Goal: Task Accomplishment & Management: Manage account settings

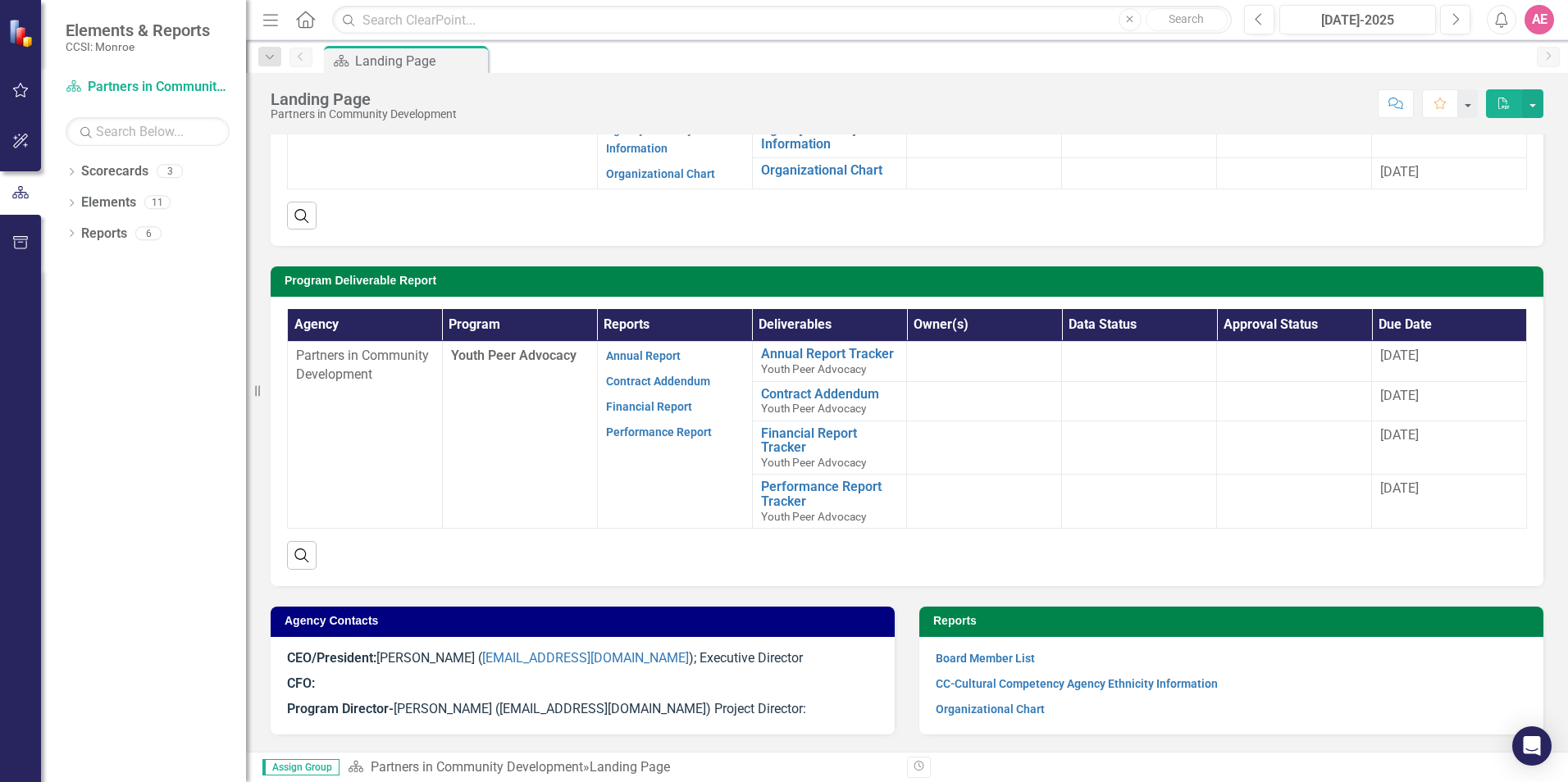
scroll to position [246, 0]
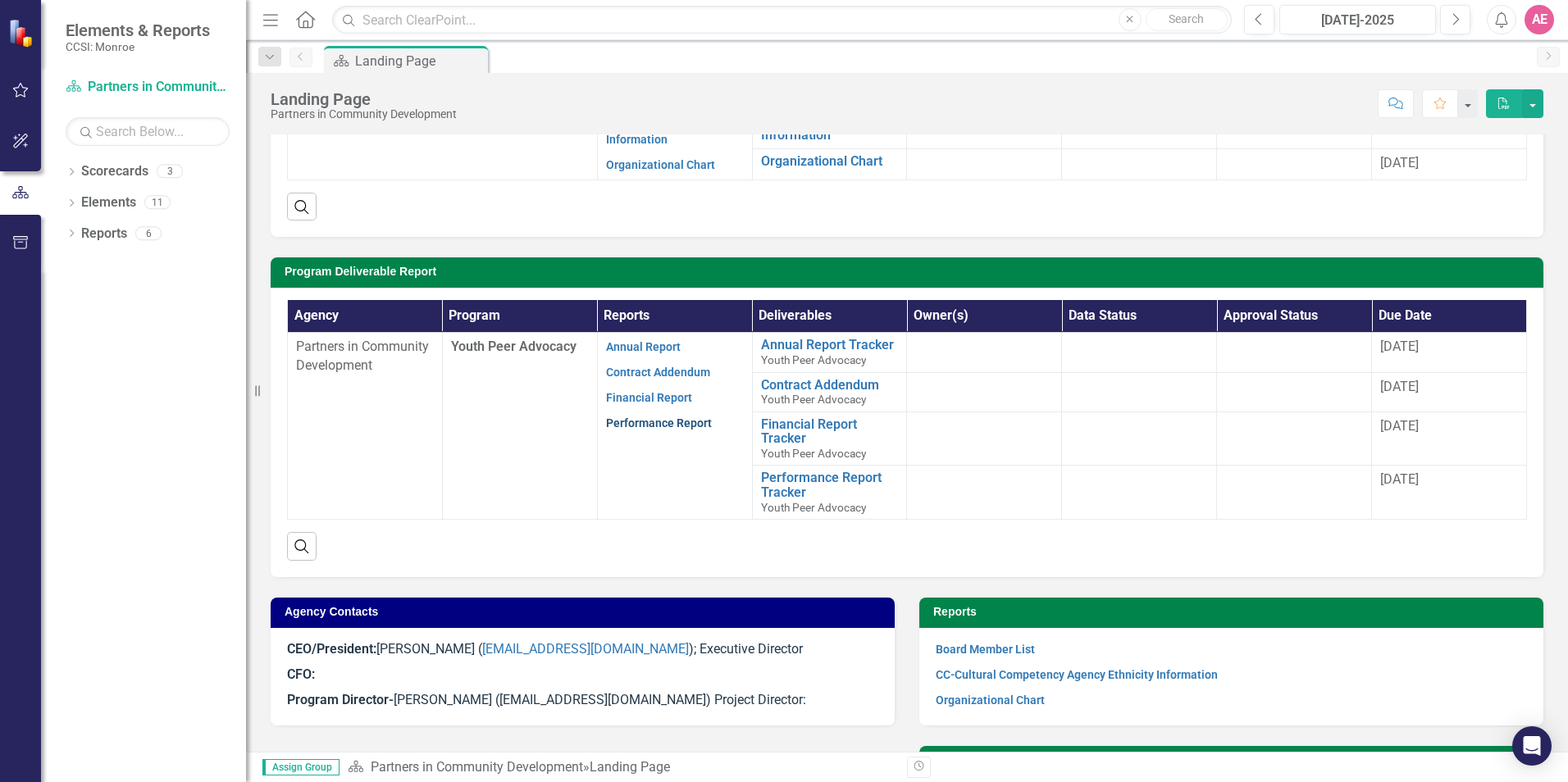
click at [656, 418] on link "Performance Report" at bounding box center [659, 423] width 106 height 13
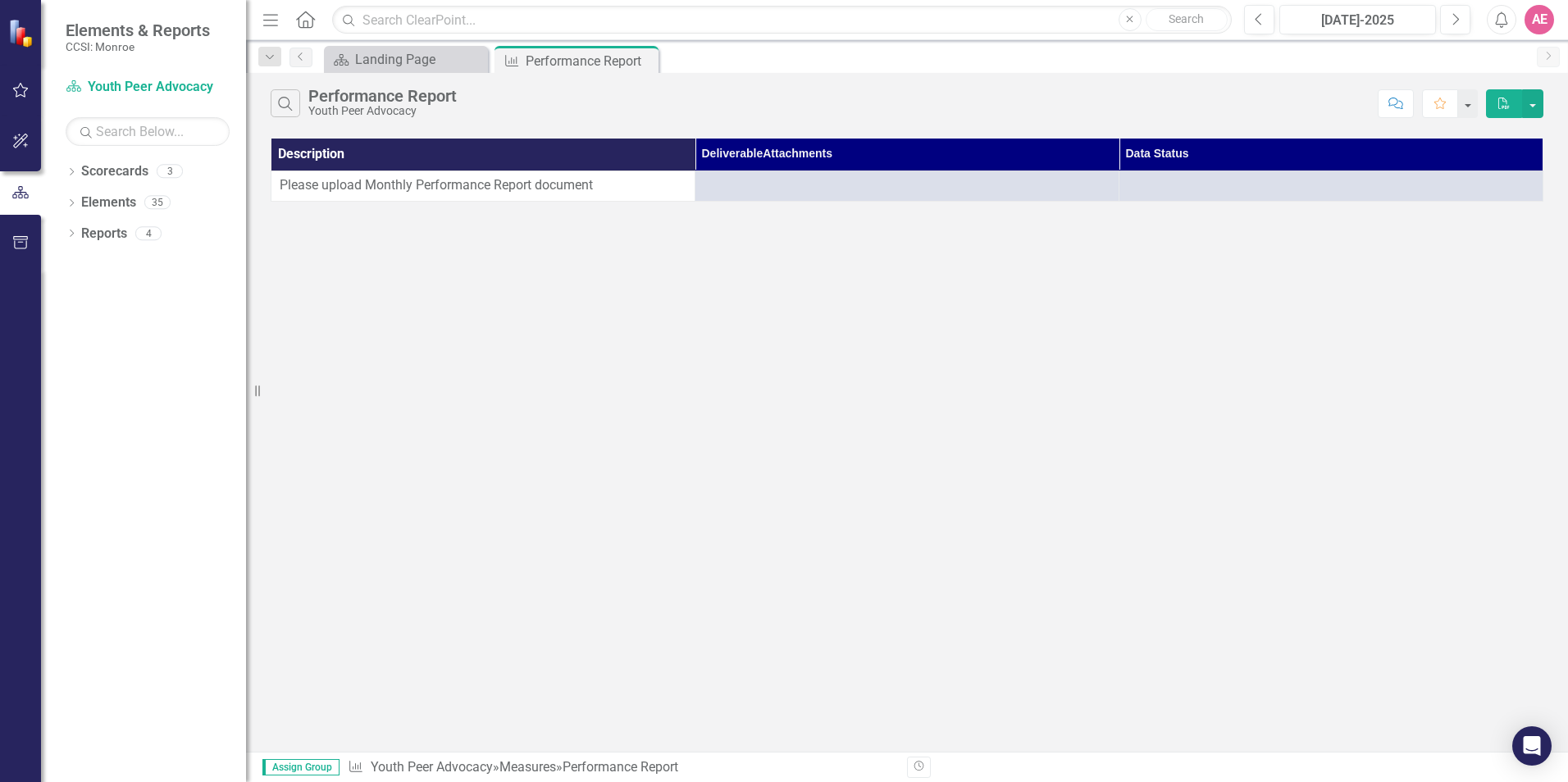
drag, startPoint x: 644, startPoint y: 60, endPoint x: 635, endPoint y: 66, distance: 10.8
click at [0, 0] on icon "Close" at bounding box center [0, 0] width 0 height 0
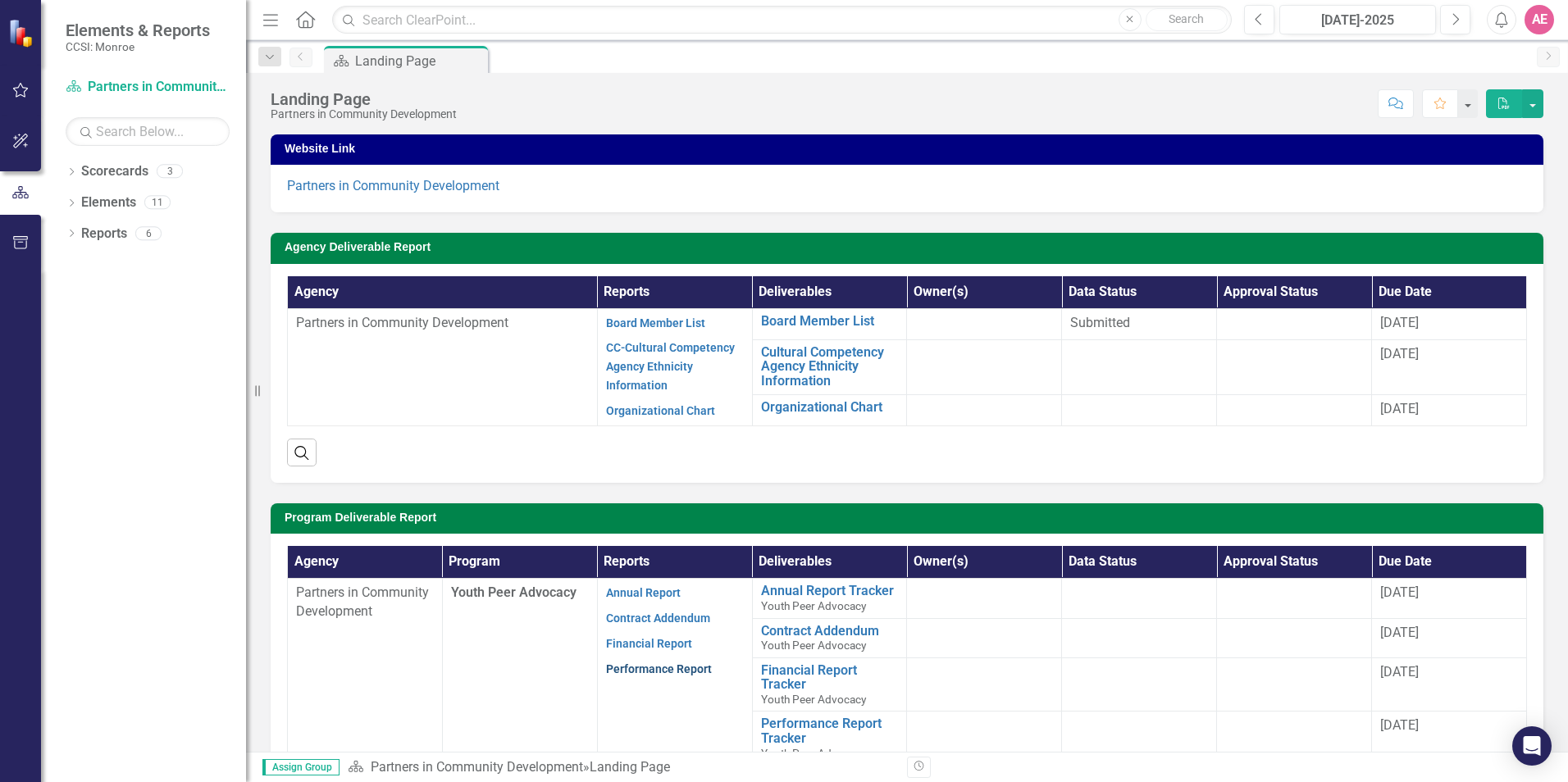
click at [671, 668] on link "Performance Report" at bounding box center [659, 669] width 106 height 13
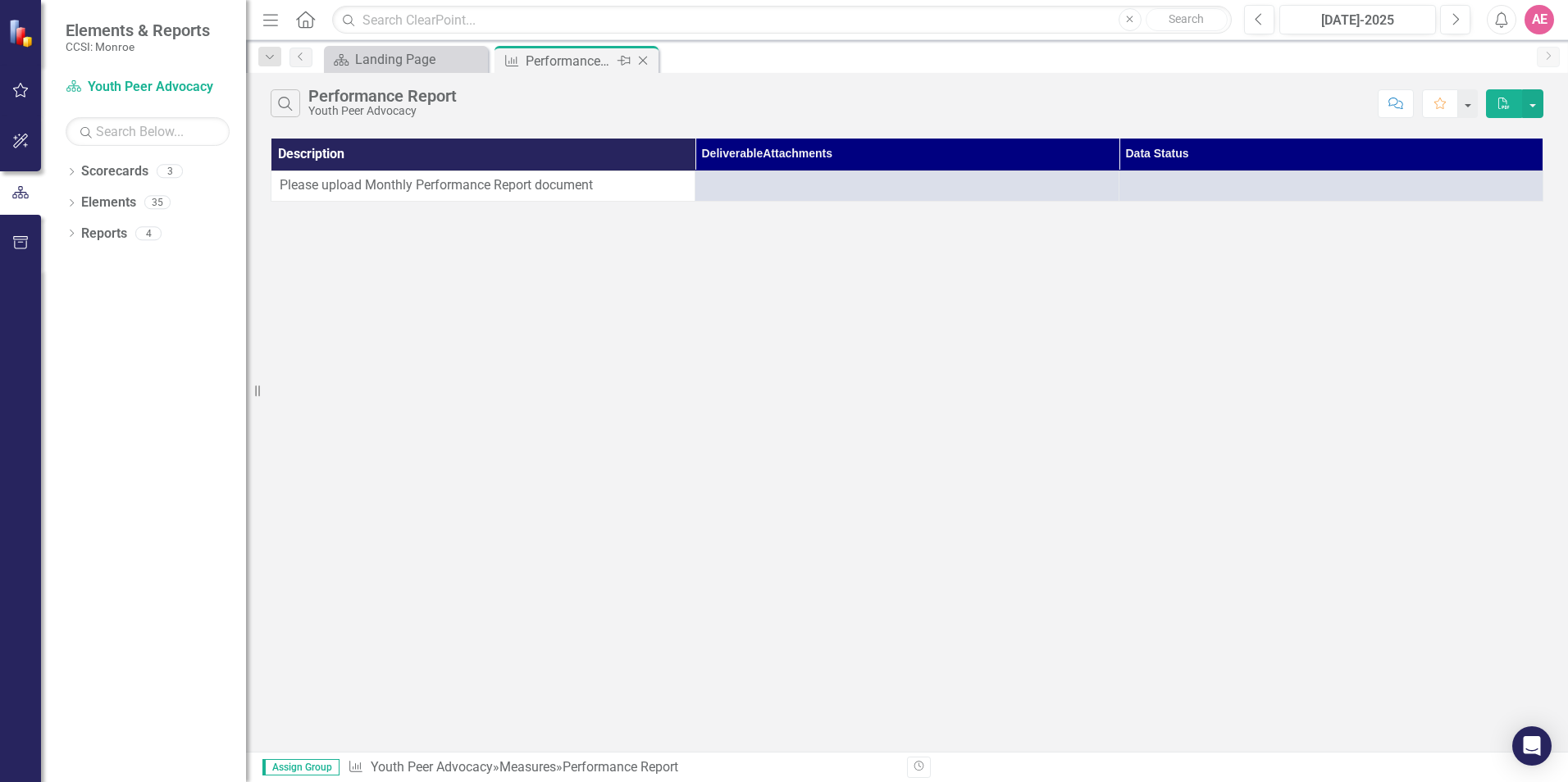
click at [644, 58] on icon "Close" at bounding box center [643, 60] width 16 height 13
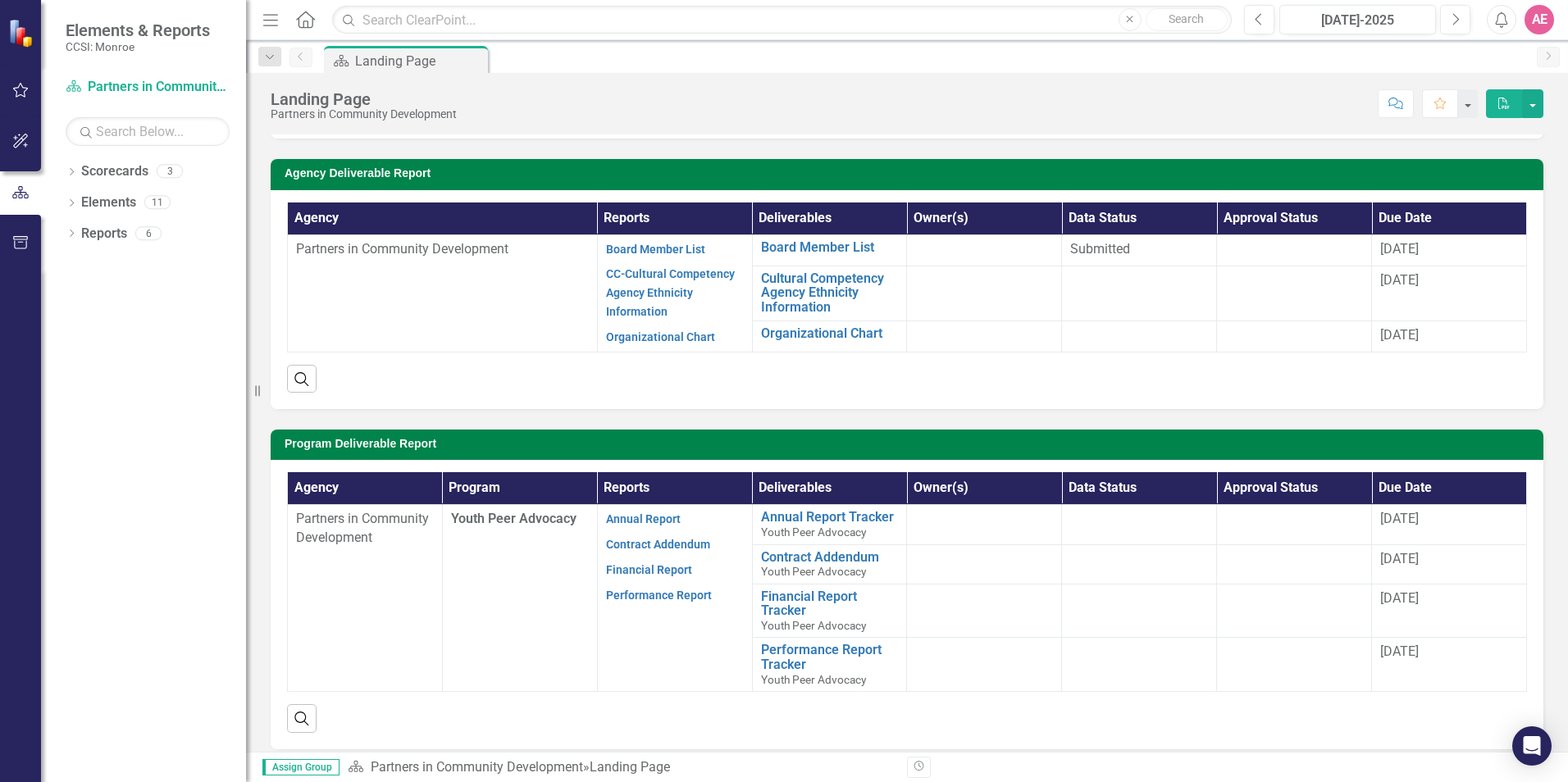
scroll to position [82, 0]
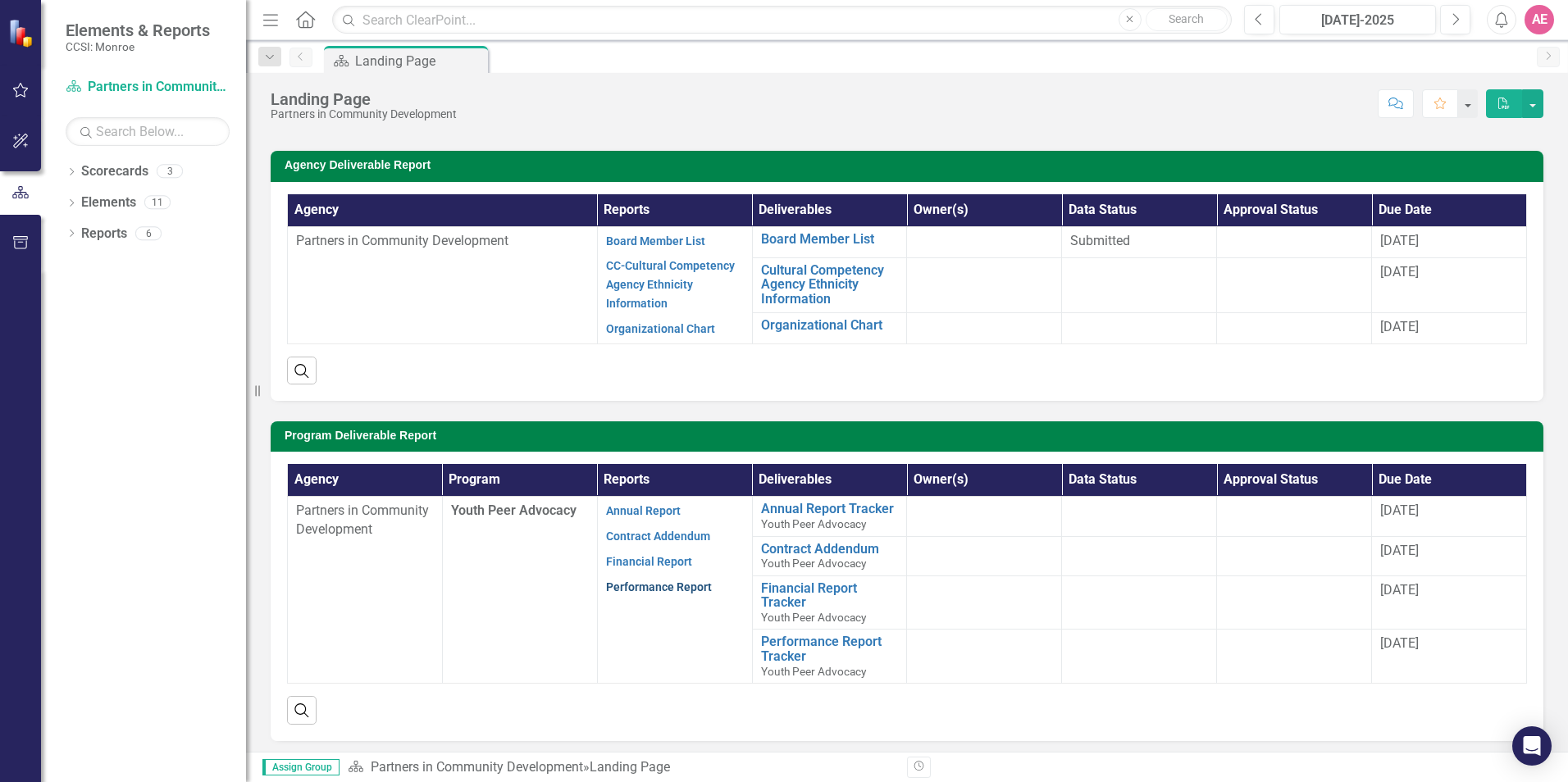
click at [655, 590] on link "Performance Report" at bounding box center [659, 586] width 106 height 13
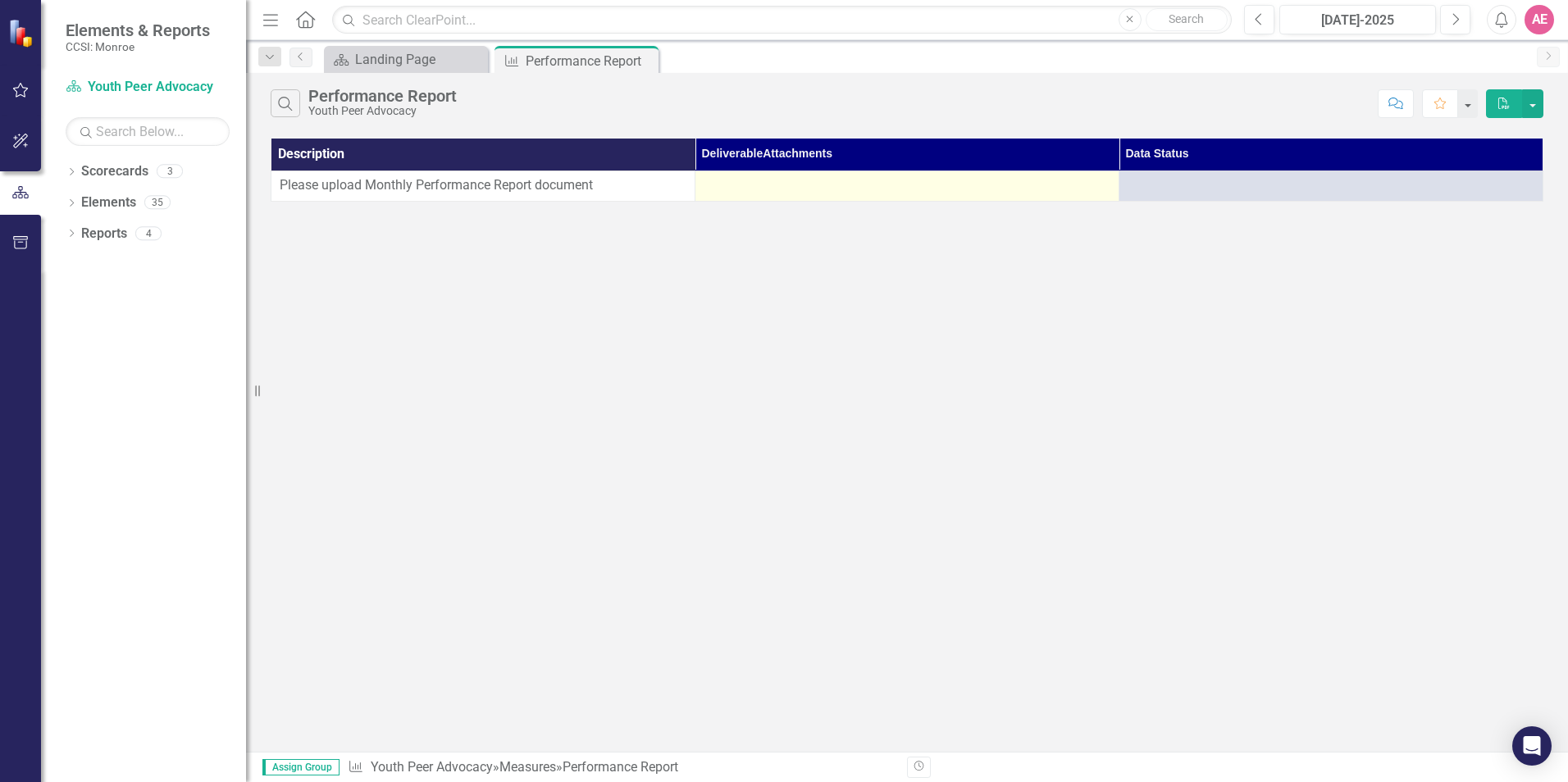
click at [882, 185] on div at bounding box center [907, 186] width 407 height 20
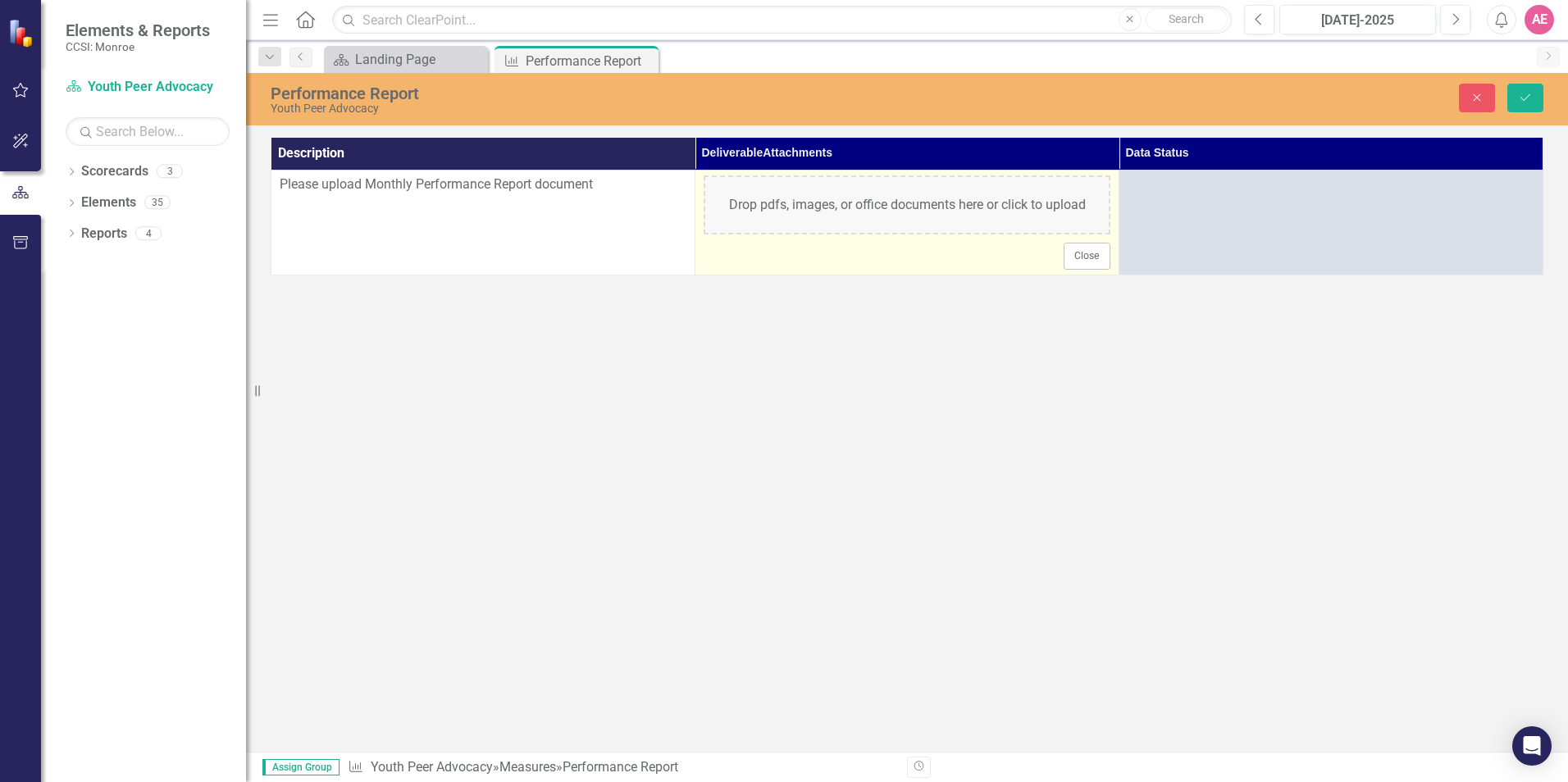
click at [1010, 217] on div "Drop pdfs, images, or office documents here or click to upload" at bounding box center [907, 205] width 407 height 59
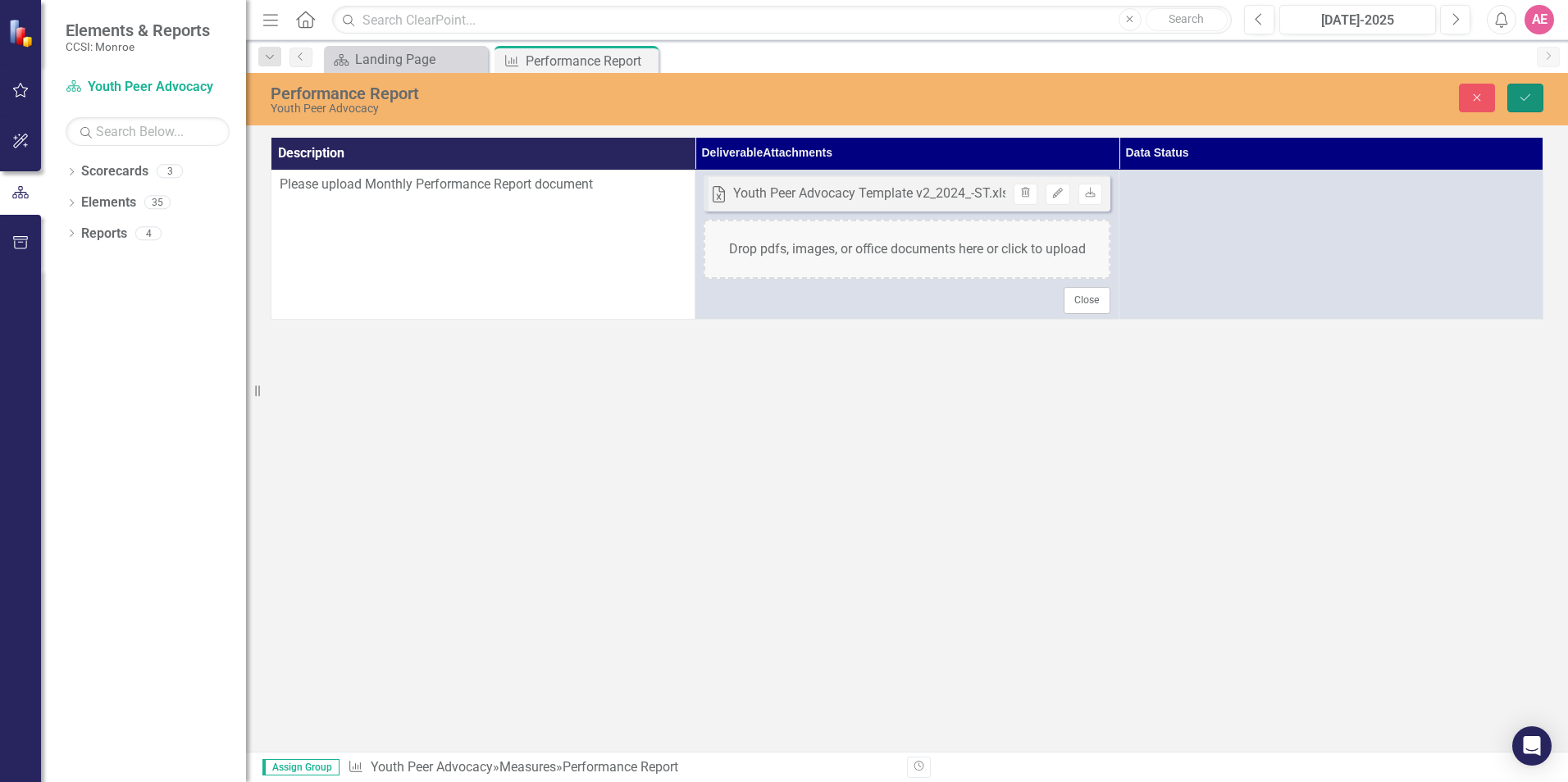
click at [1530, 100] on icon "Save" at bounding box center [1525, 97] width 15 height 12
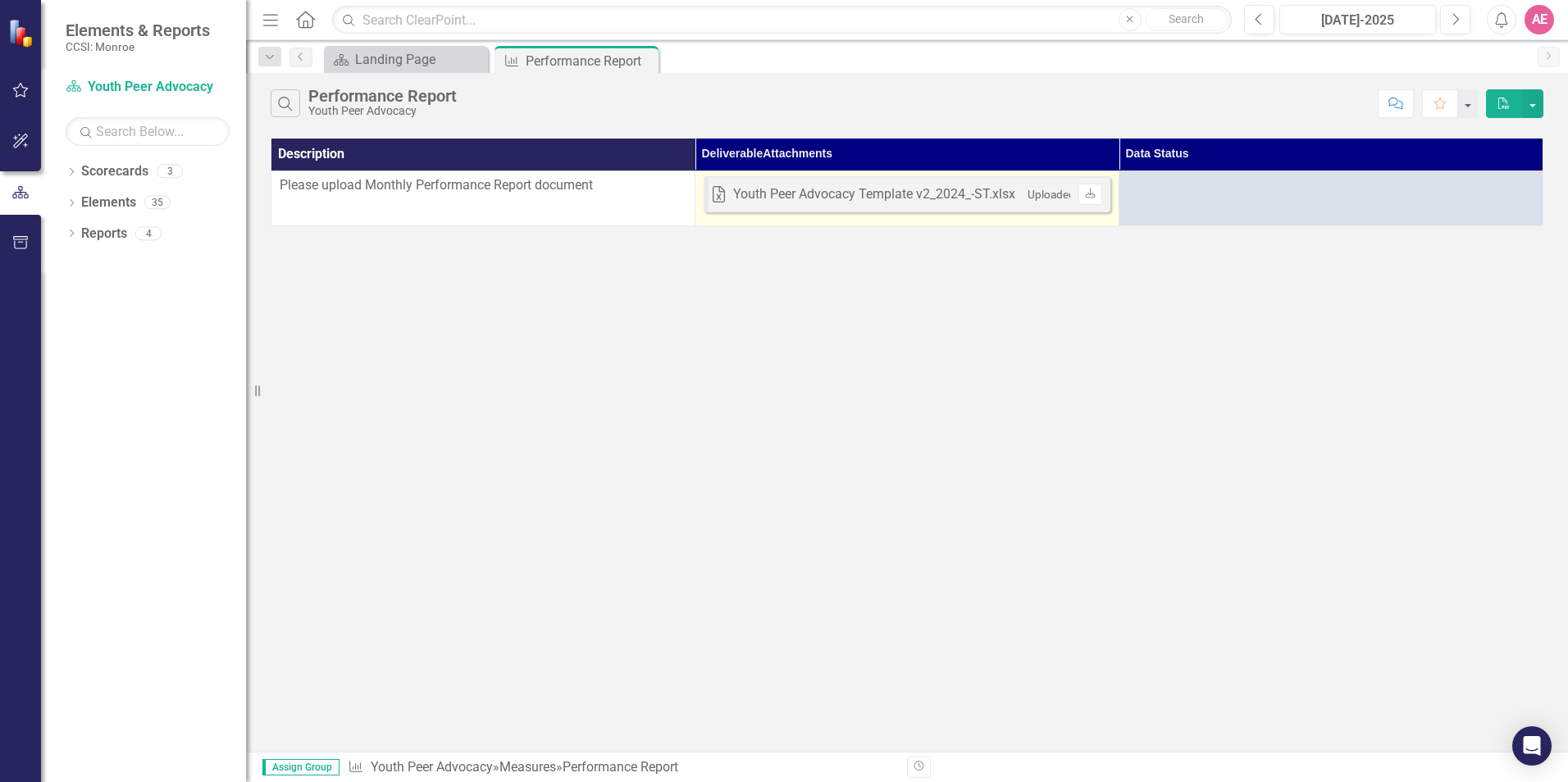
click at [1008, 223] on td "Excel Youth Peer Advocacy Template v2_2024_-ST.xlsx Uploaded [DATE] 9:44 AM Dow…" at bounding box center [907, 198] width 424 height 55
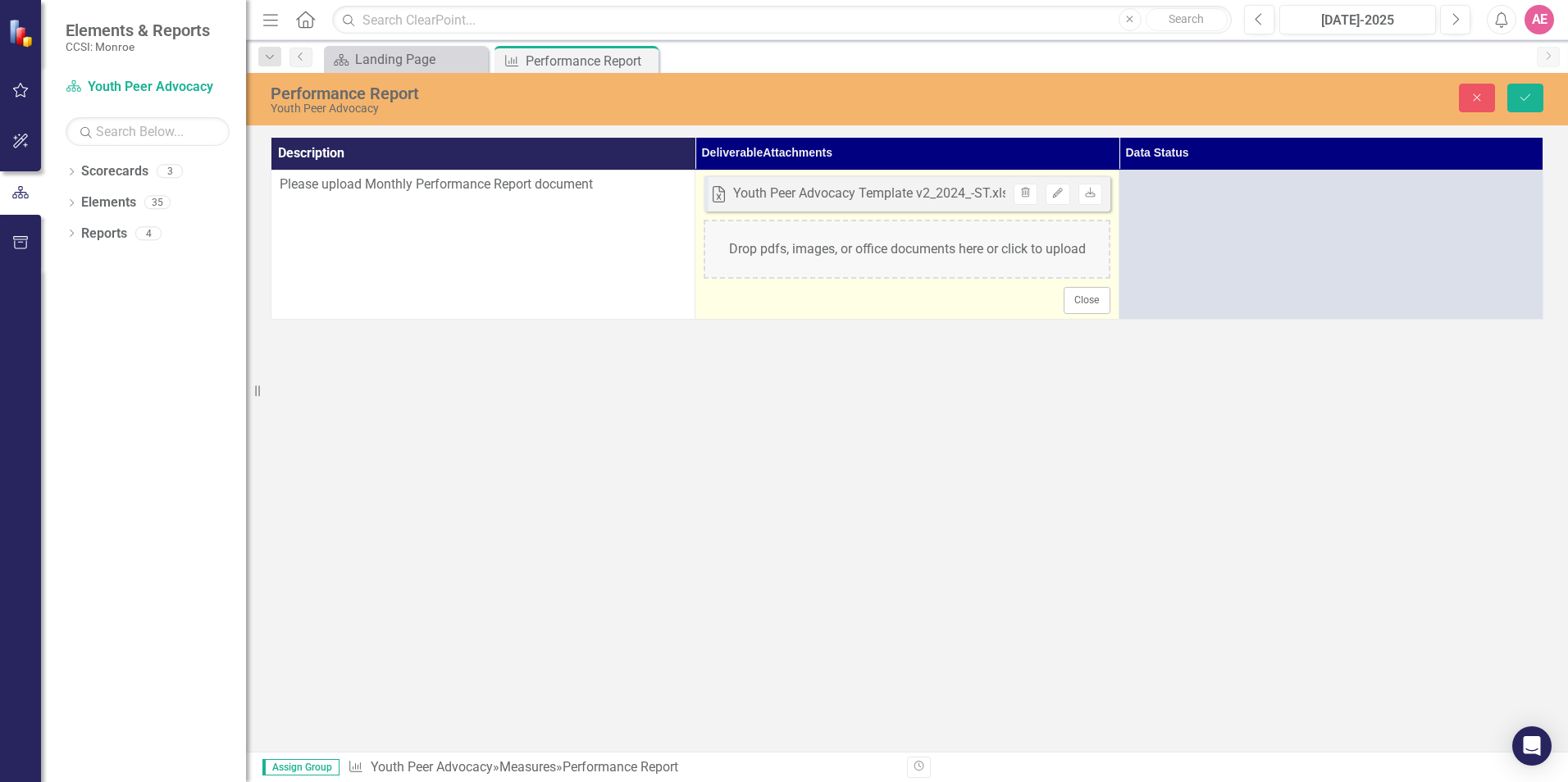
click at [998, 250] on div "Drop pdfs, images, or office documents here or click to upload" at bounding box center [907, 249] width 407 height 59
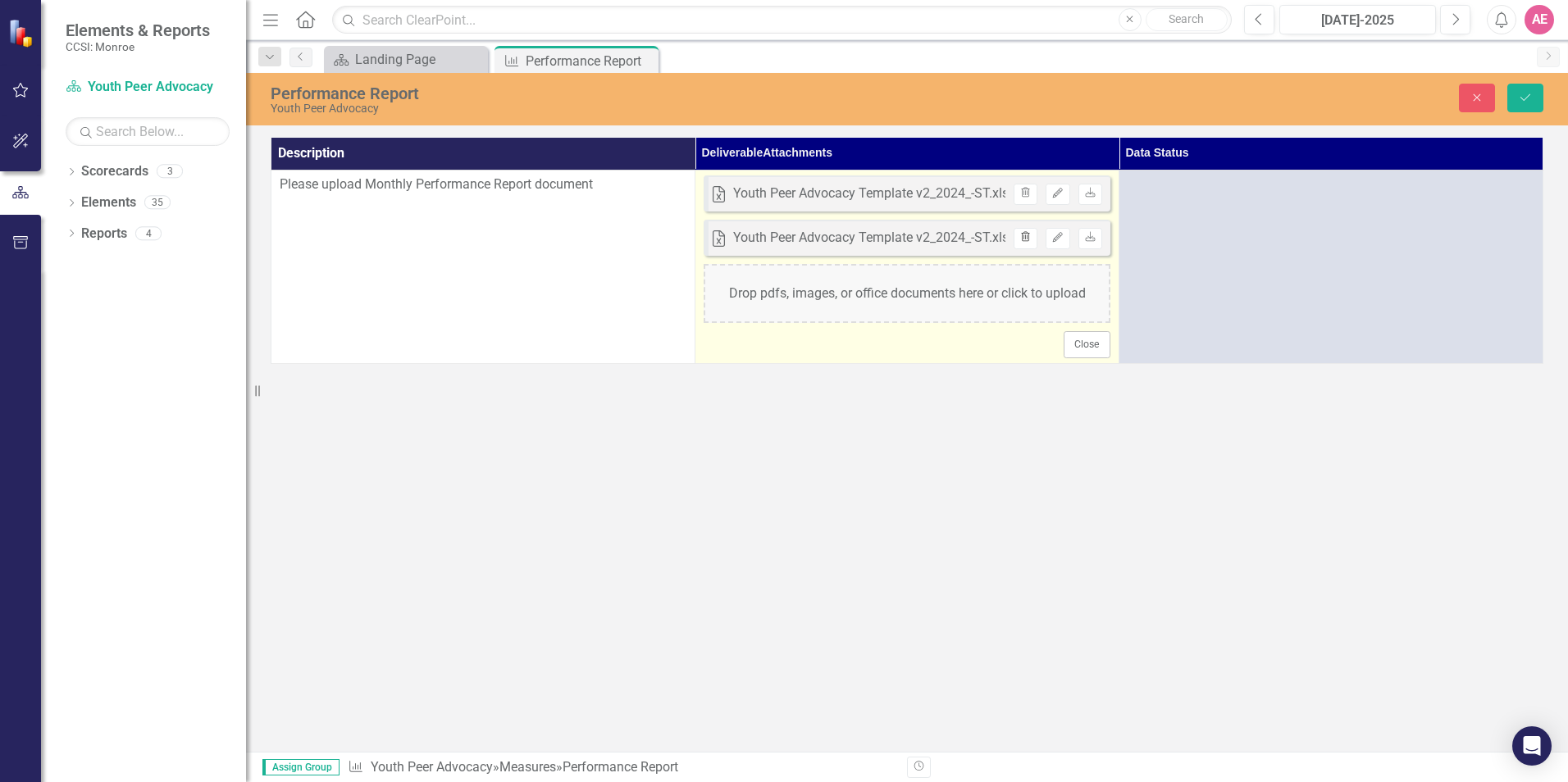
click at [1028, 238] on icon "Trash" at bounding box center [1025, 238] width 12 height 10
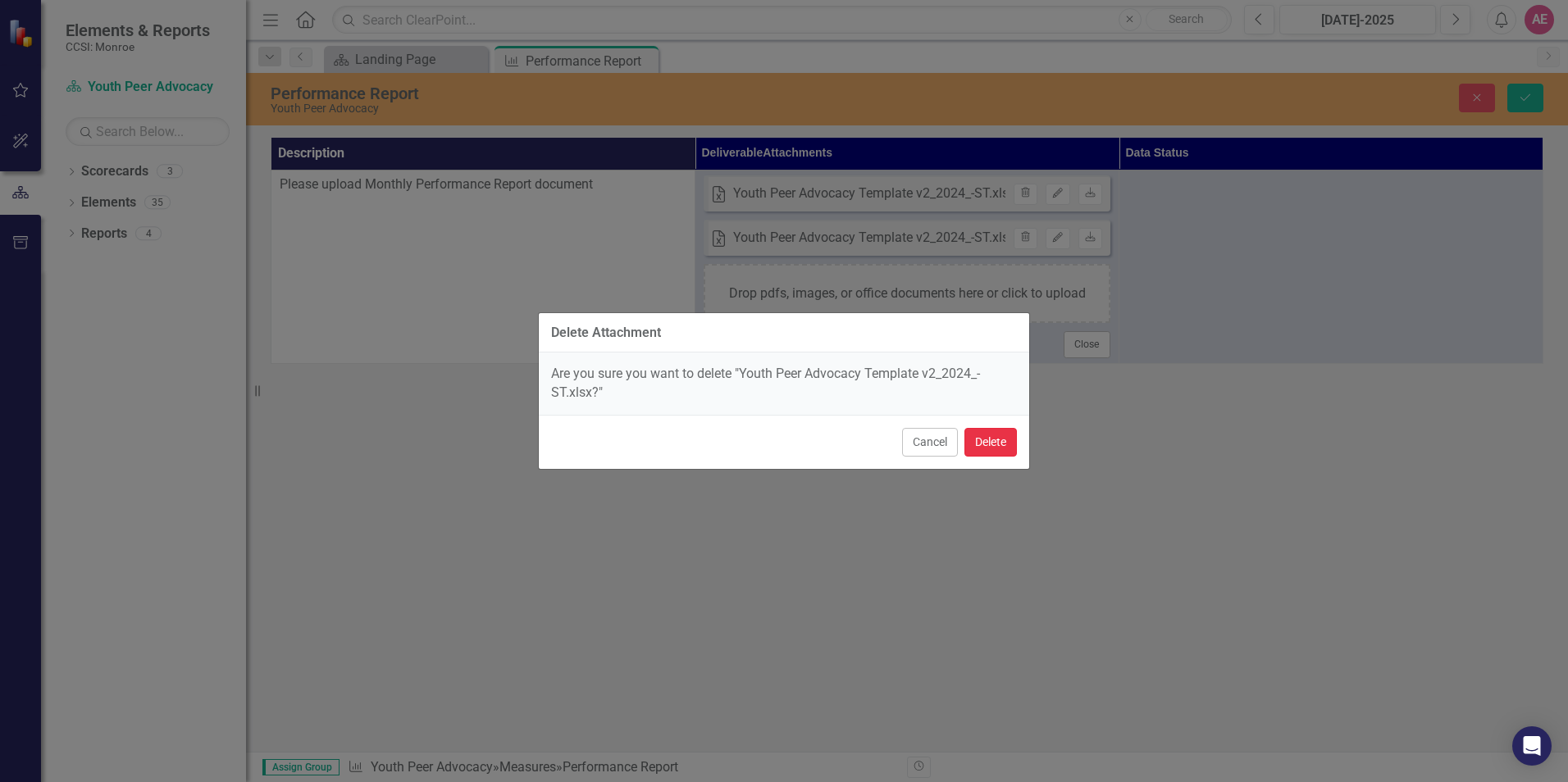
click at [993, 433] on button "Delete" at bounding box center [990, 442] width 53 height 28
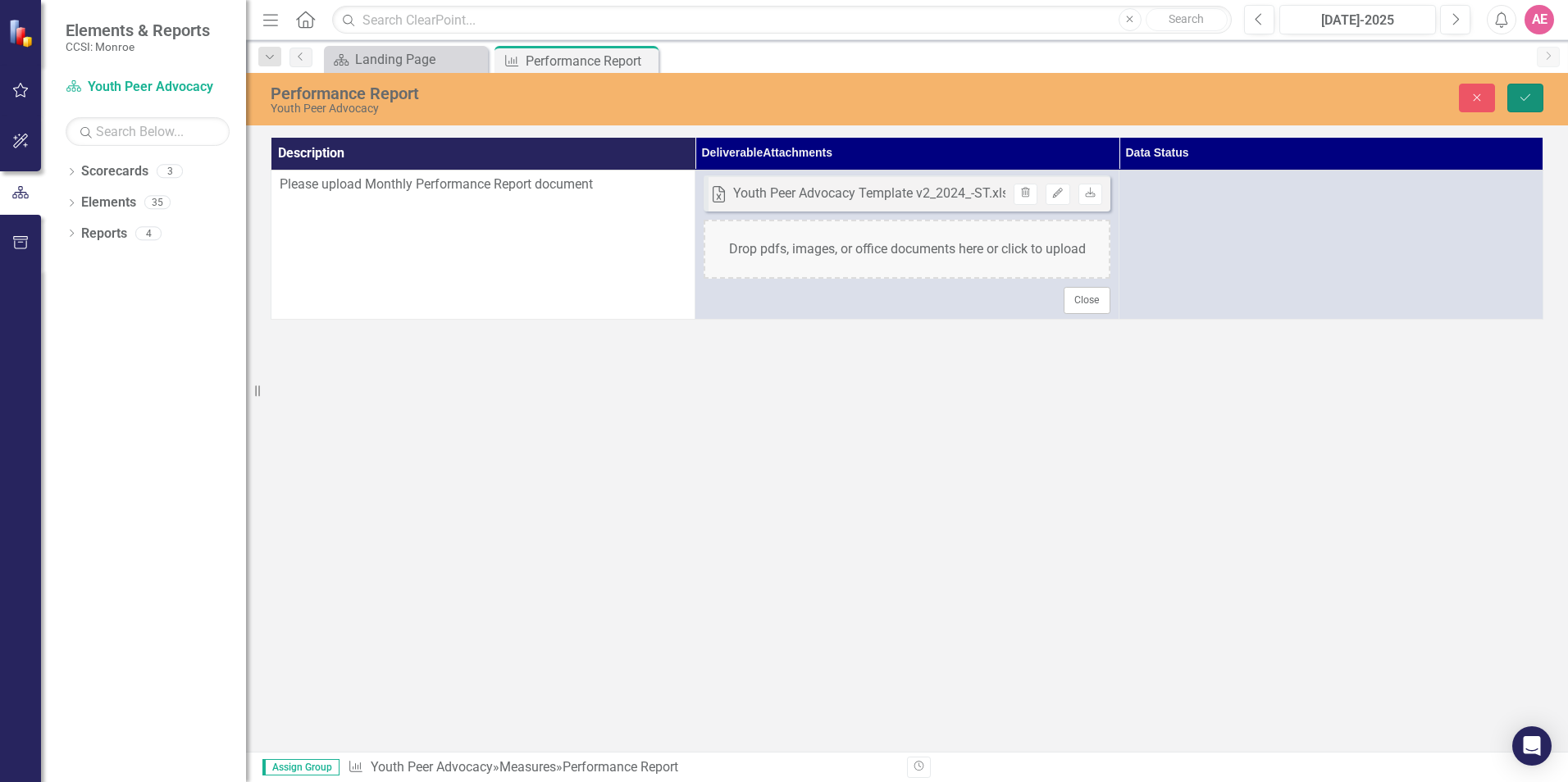
click at [1532, 101] on icon "Save" at bounding box center [1525, 97] width 15 height 12
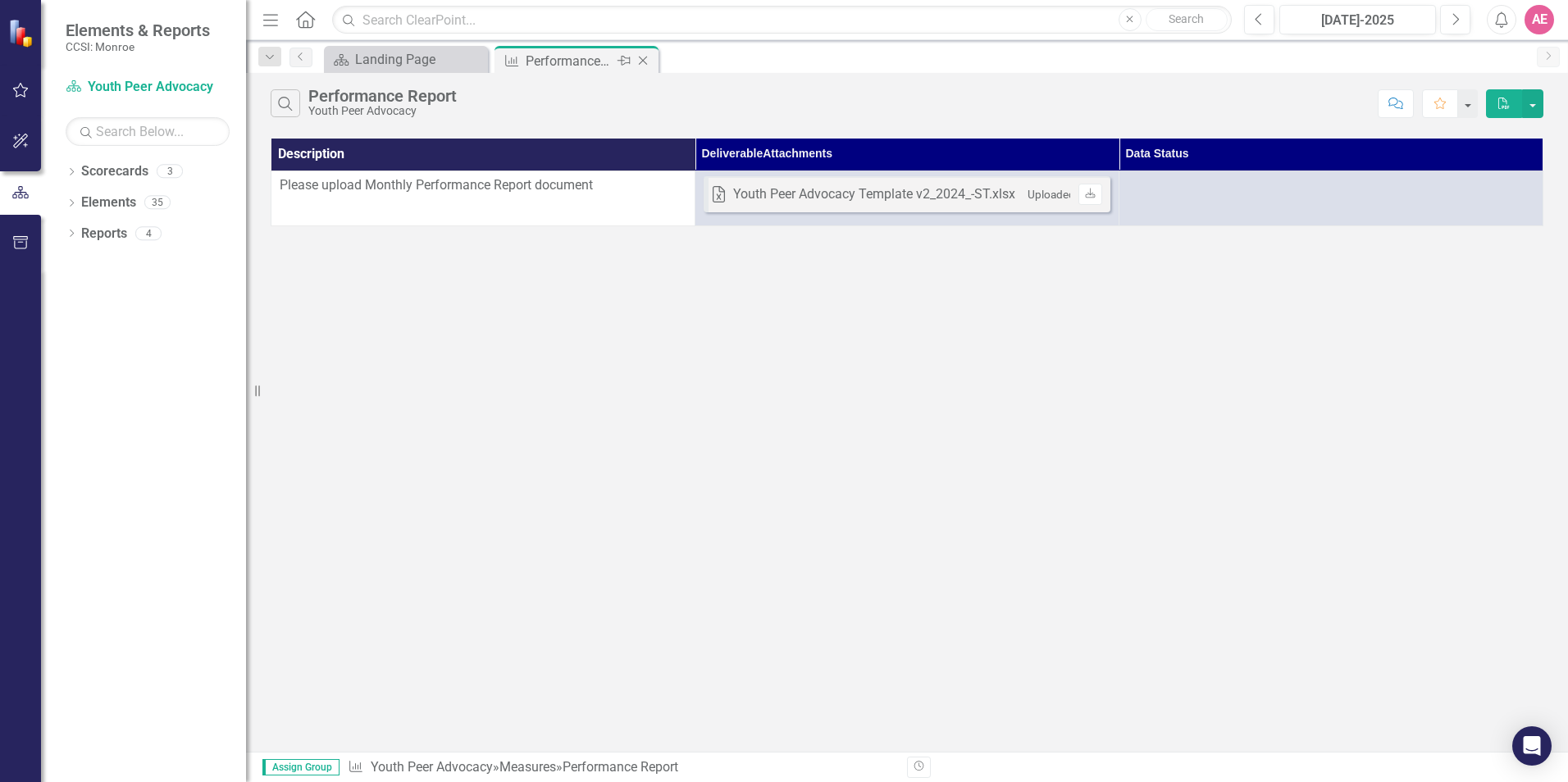
click at [644, 58] on icon "Close" at bounding box center [643, 60] width 16 height 13
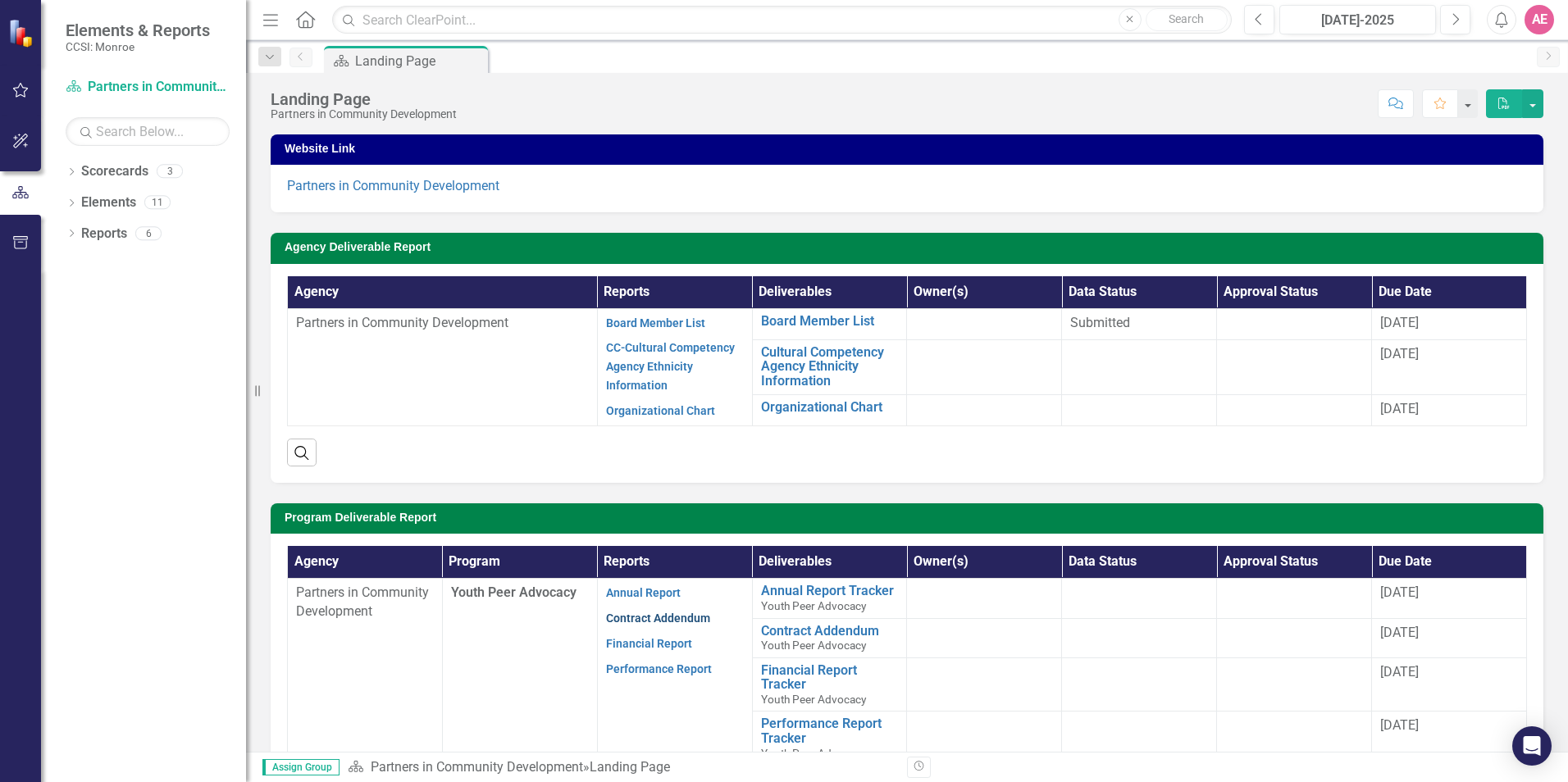
click at [672, 619] on link "Contract Addendum" at bounding box center [658, 617] width 104 height 13
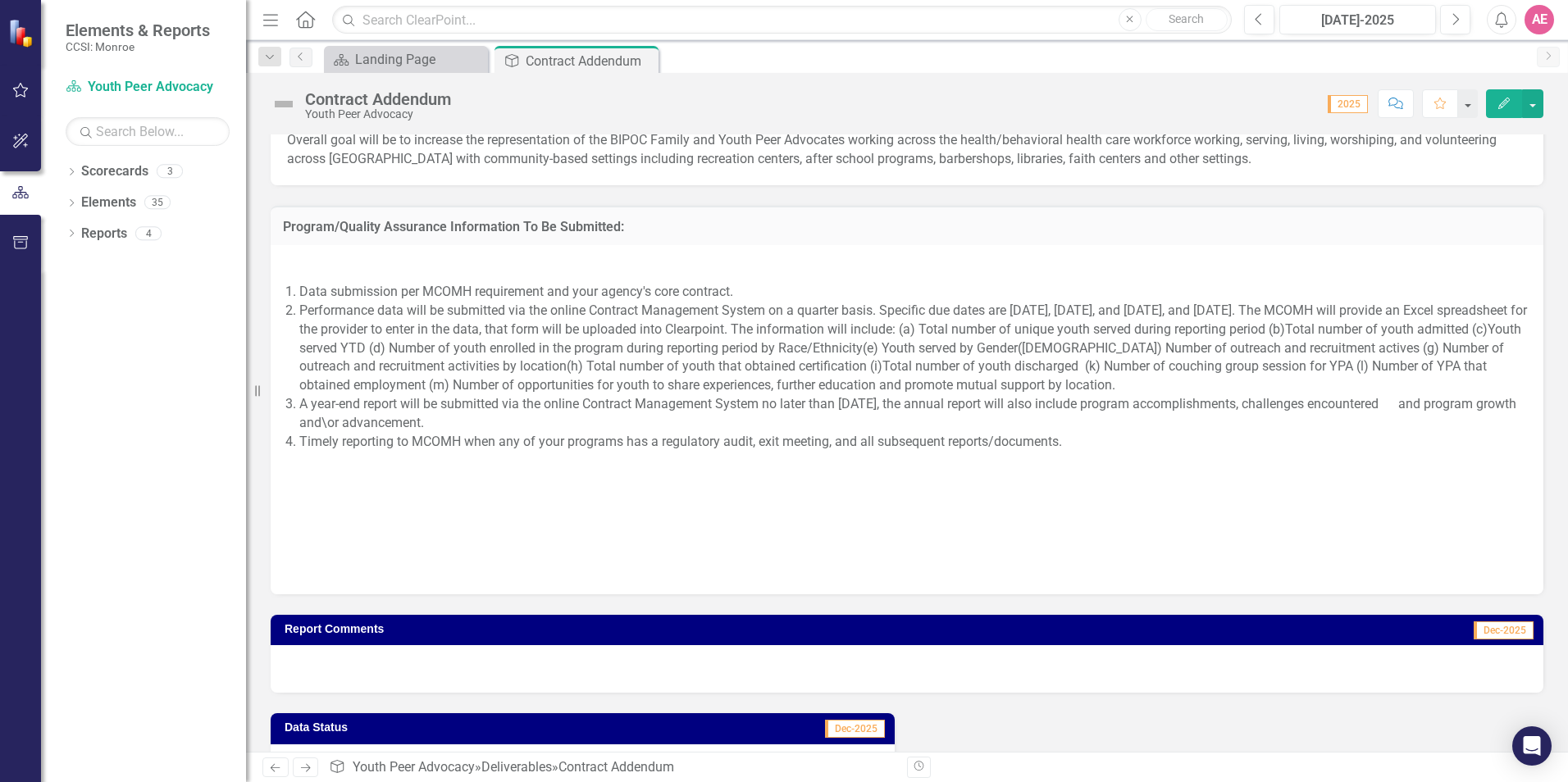
scroll to position [1558, 0]
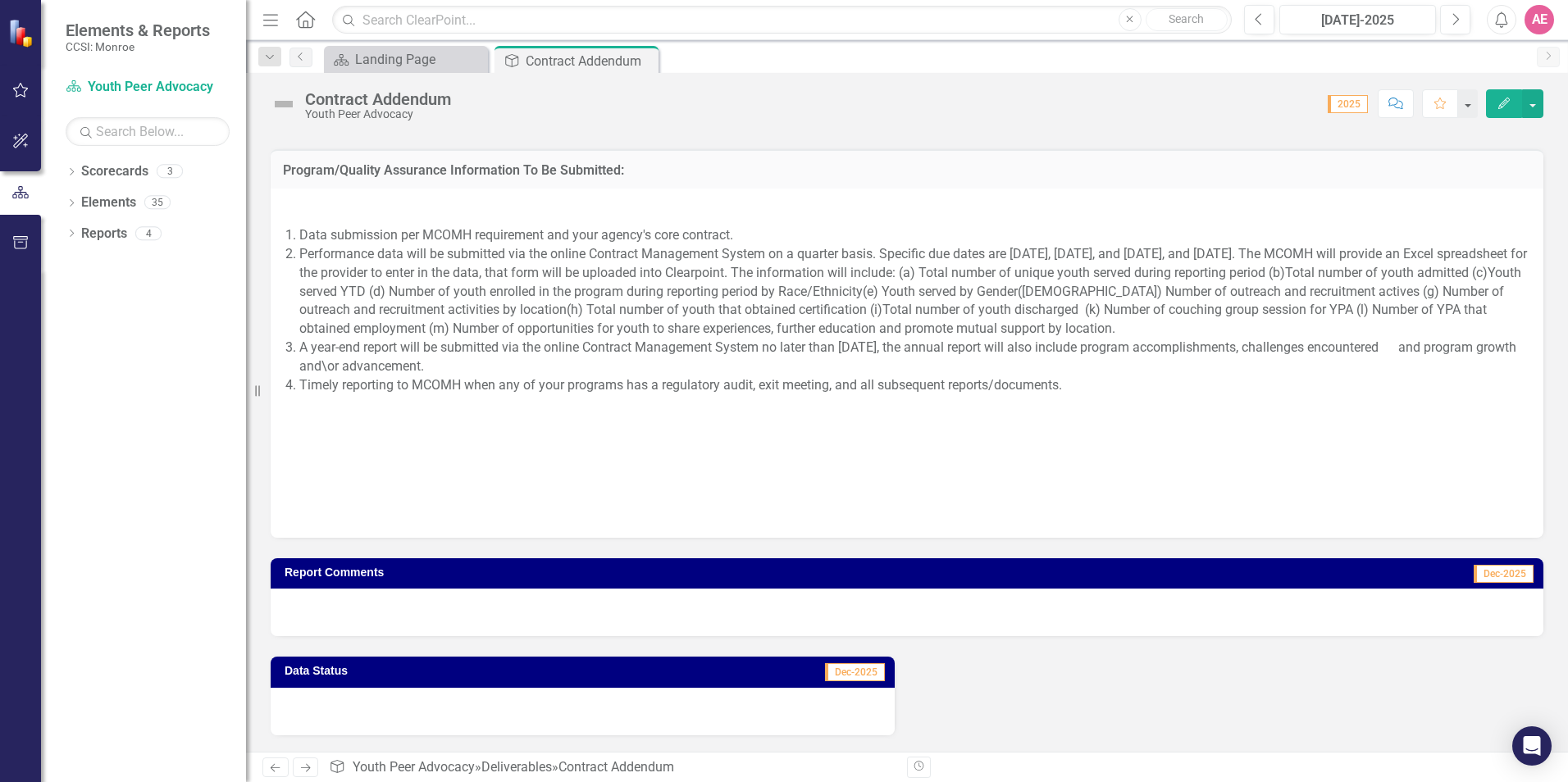
click at [625, 618] on div at bounding box center [907, 612] width 1273 height 47
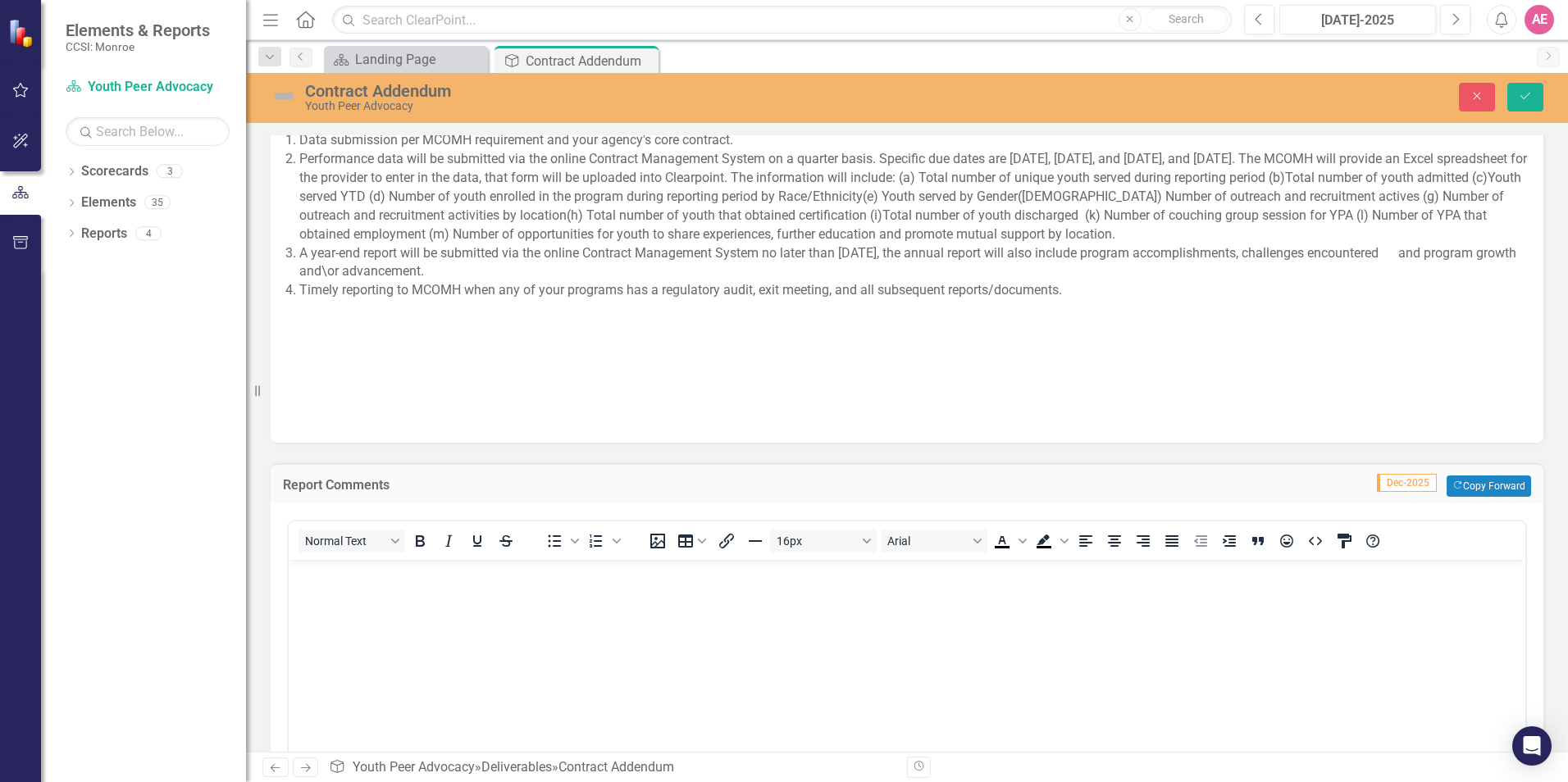
scroll to position [1803, 0]
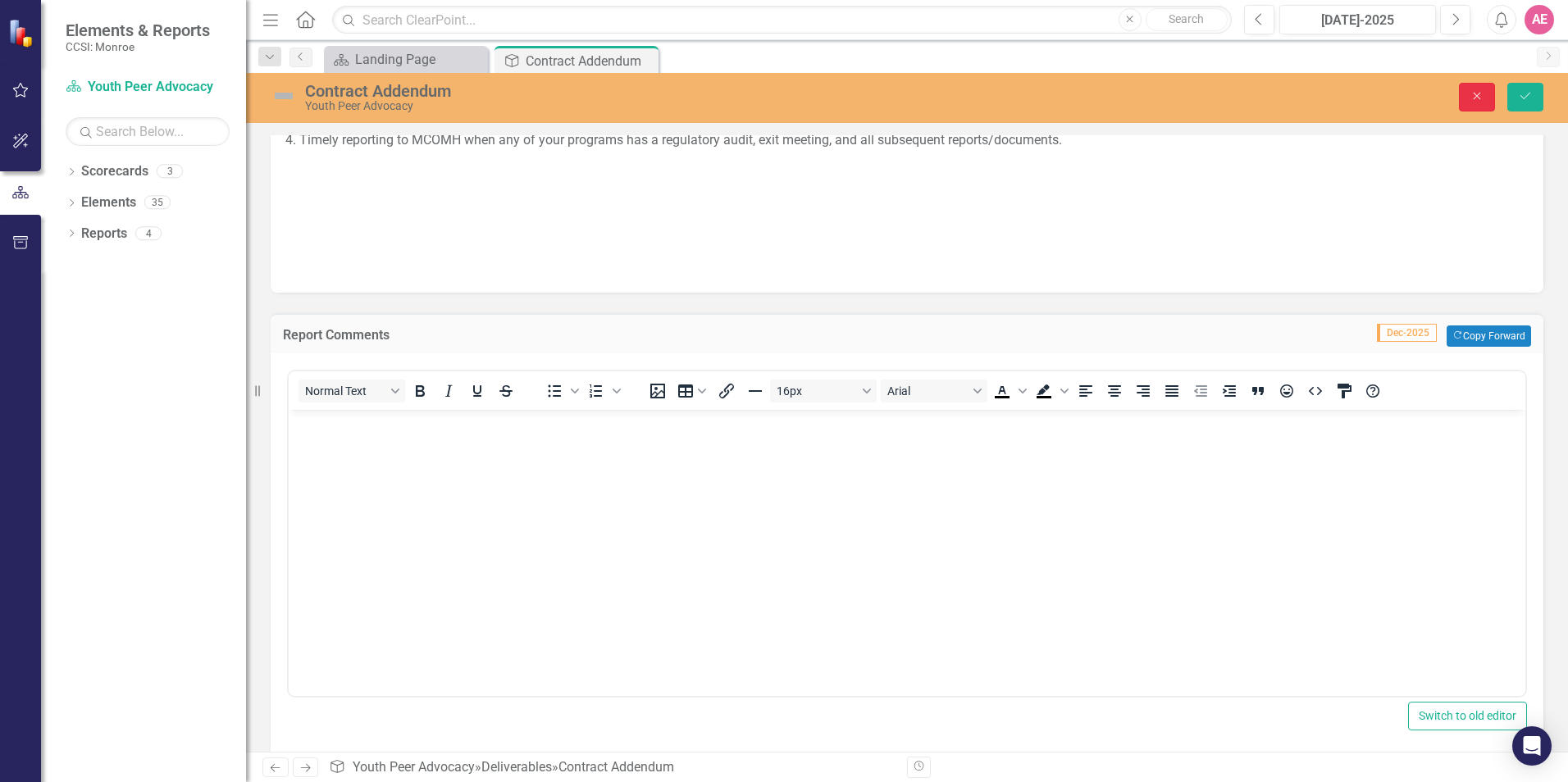
click at [1478, 98] on icon "Close" at bounding box center [1476, 95] width 15 height 12
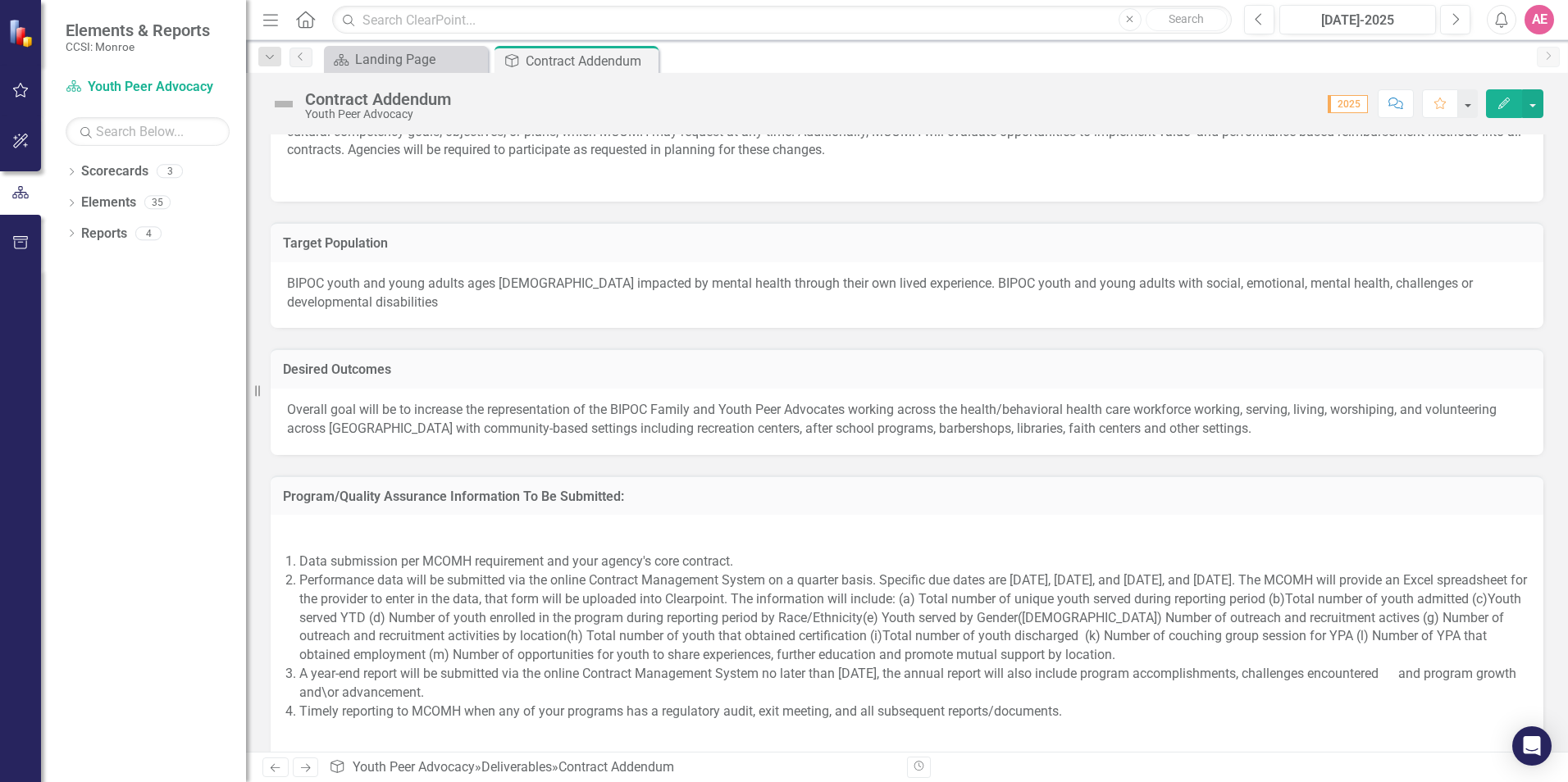
scroll to position [1229, 0]
click at [643, 60] on icon "Close" at bounding box center [643, 60] width 16 height 13
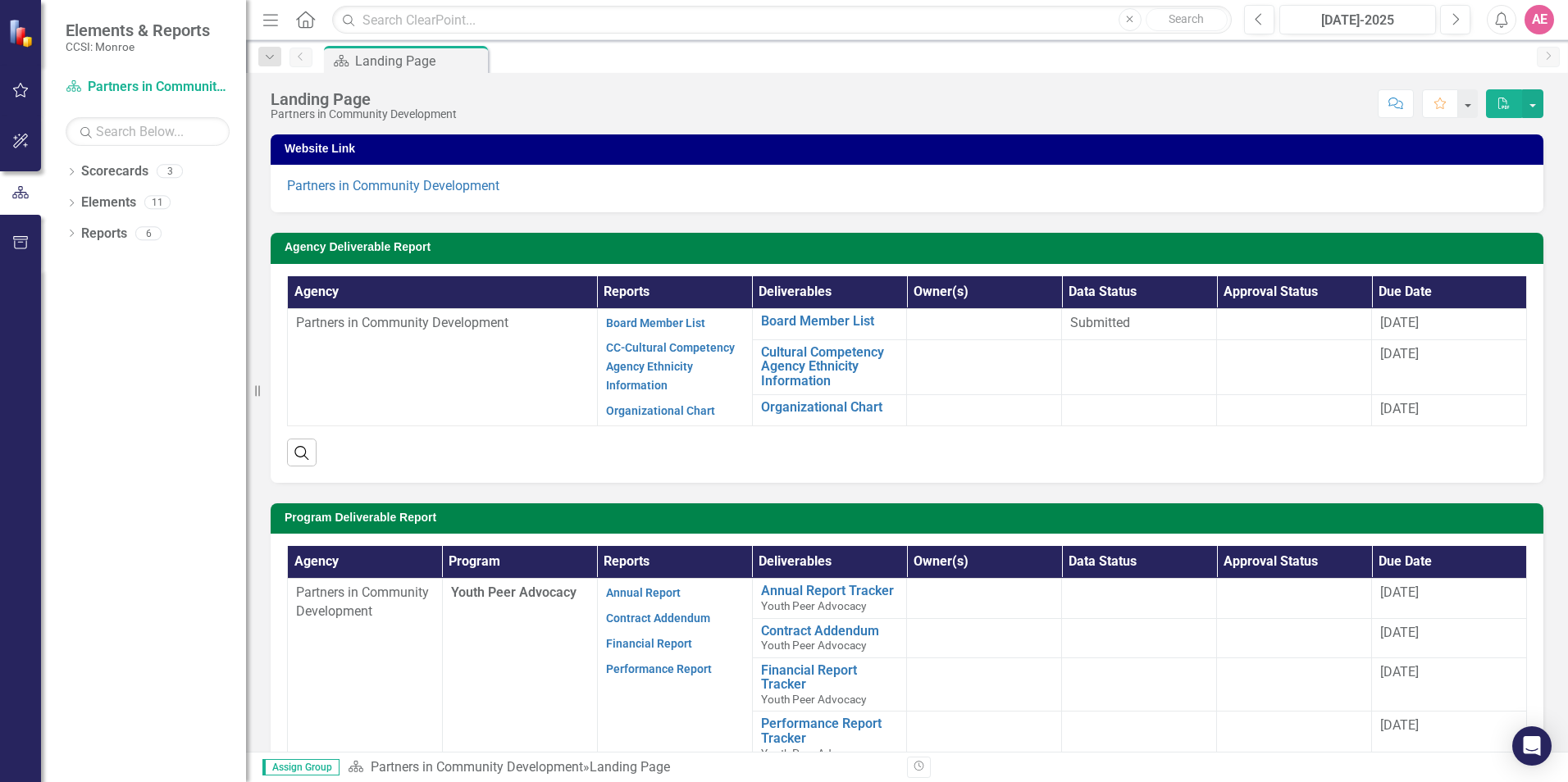
click at [670, 357] on p "CC-Cultural Competency Agency Ethnicity Information" at bounding box center [675, 367] width 138 height 63
click at [675, 349] on link "CC-Cultural Competency Agency Ethnicity Information" at bounding box center [670, 366] width 129 height 51
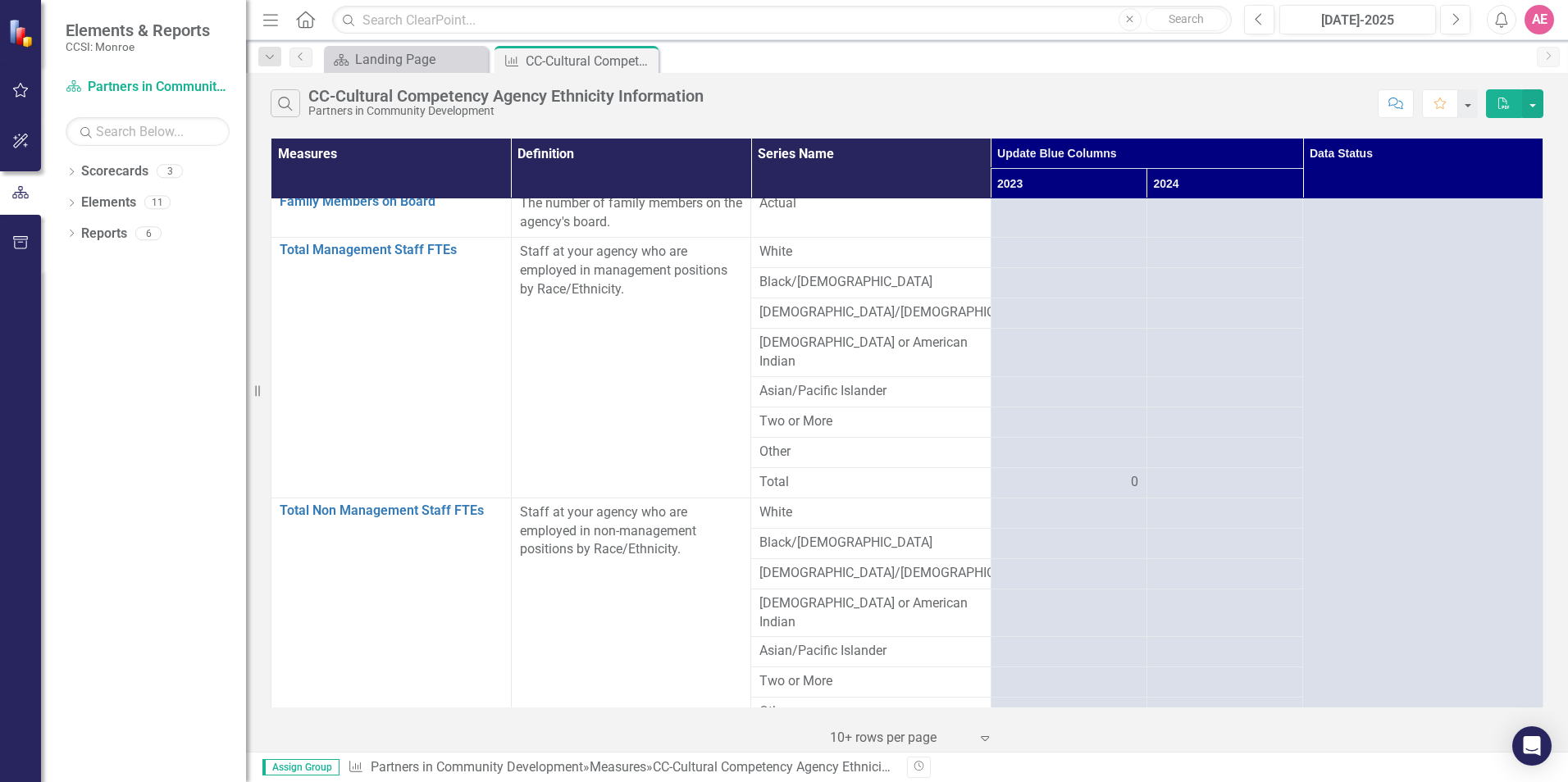
scroll to position [328, 0]
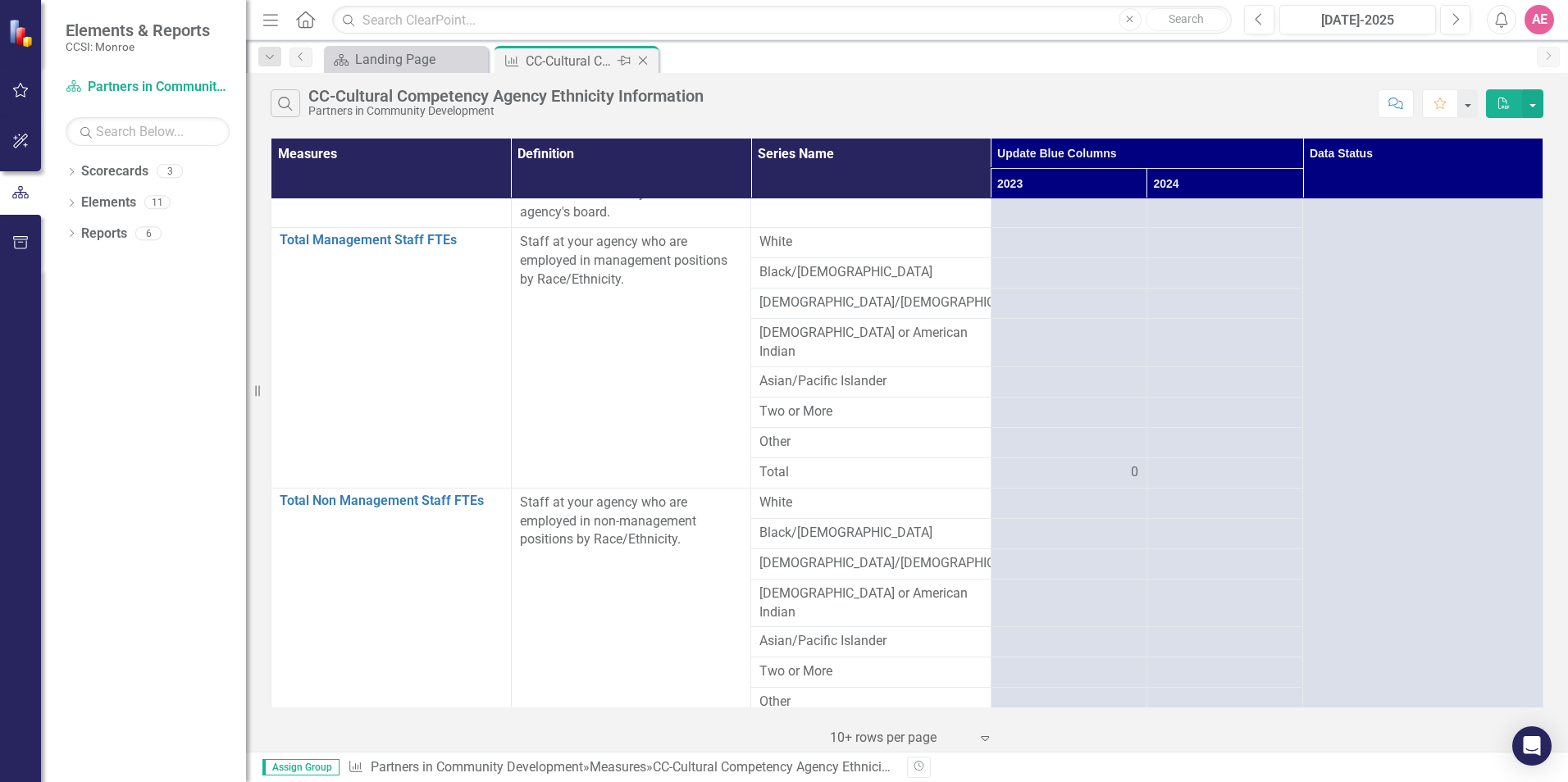
click at [645, 61] on icon "Close" at bounding box center [643, 60] width 16 height 13
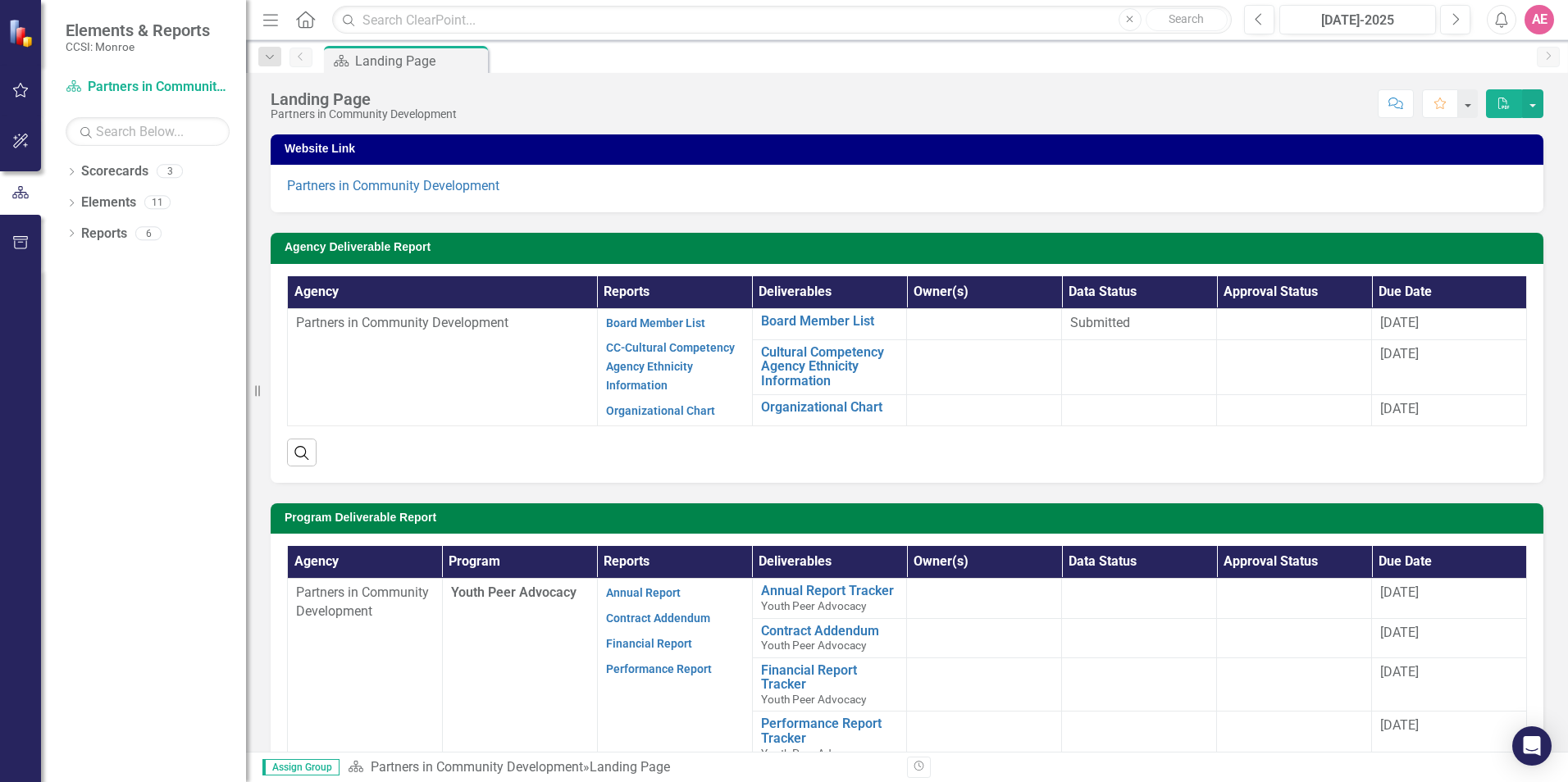
click at [1538, 21] on div "AE" at bounding box center [1539, 20] width 29 height 29
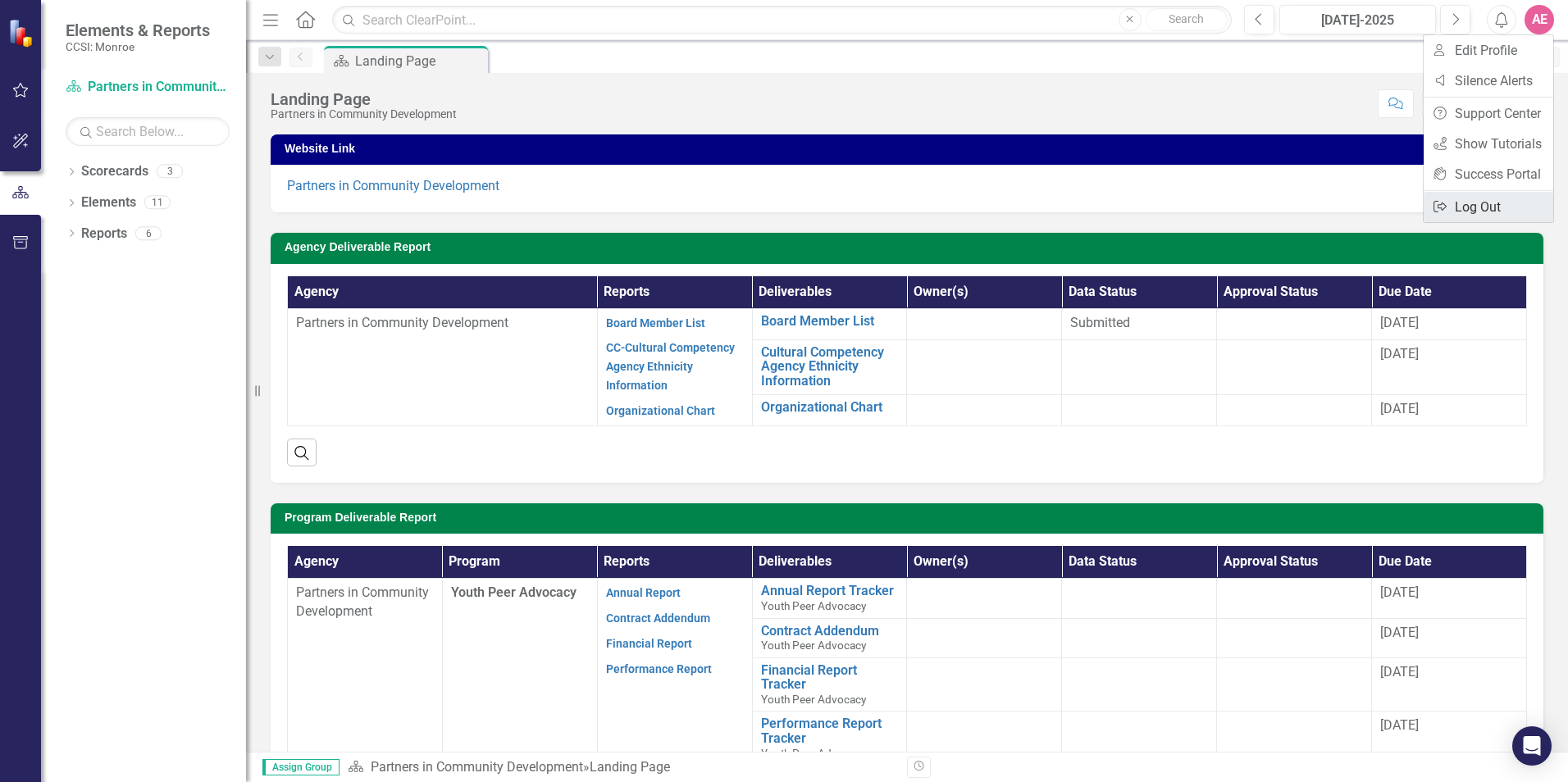
click at [1469, 196] on link "Logout Log Out" at bounding box center [1489, 207] width 130 height 30
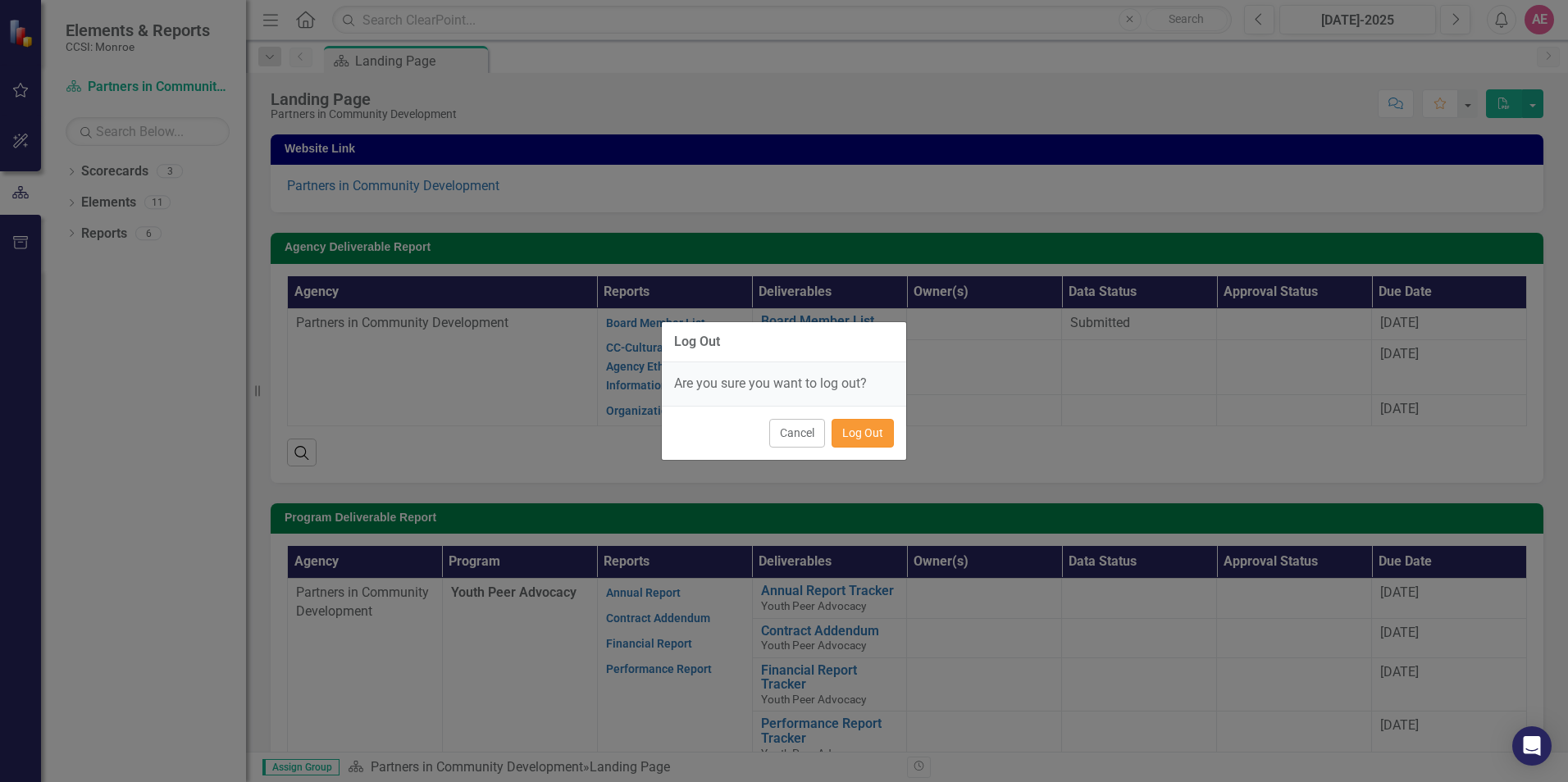
click at [875, 428] on button "Log Out" at bounding box center [862, 433] width 62 height 28
